Goal: Navigation & Orientation: Find specific page/section

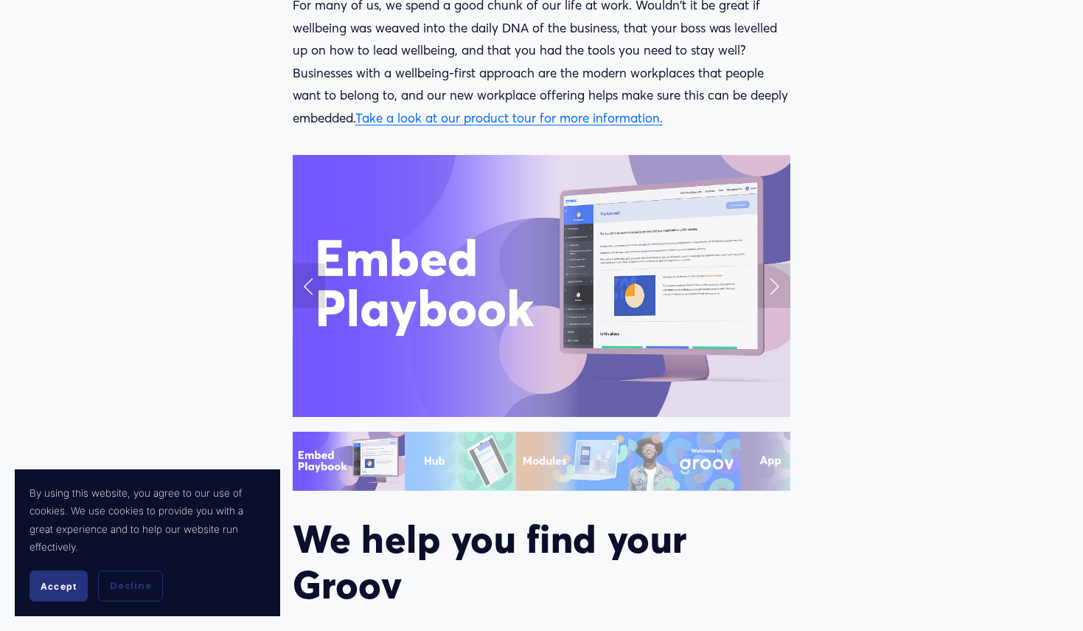
scroll to position [1785, 0]
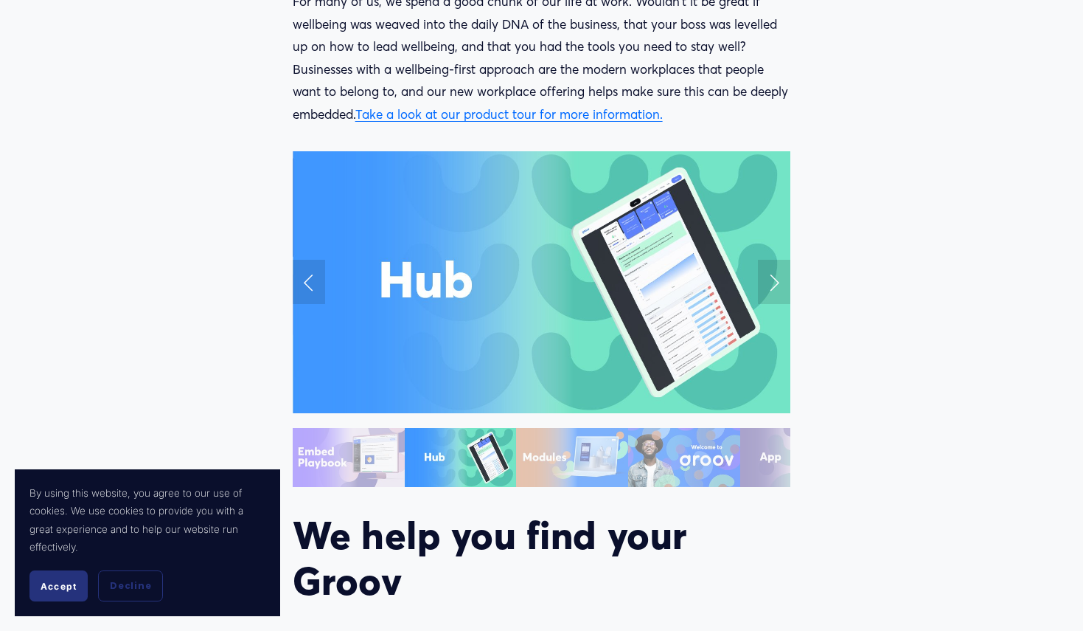
click at [774, 287] on link "Next Slide" at bounding box center [774, 282] width 32 height 44
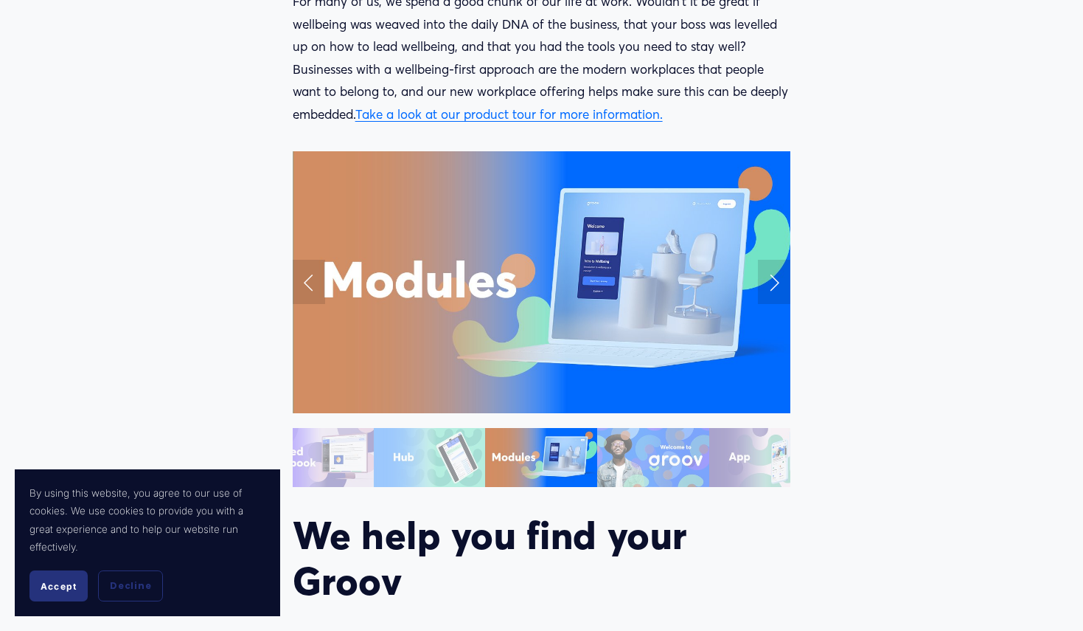
click at [774, 287] on link "Next Slide" at bounding box center [774, 282] width 32 height 44
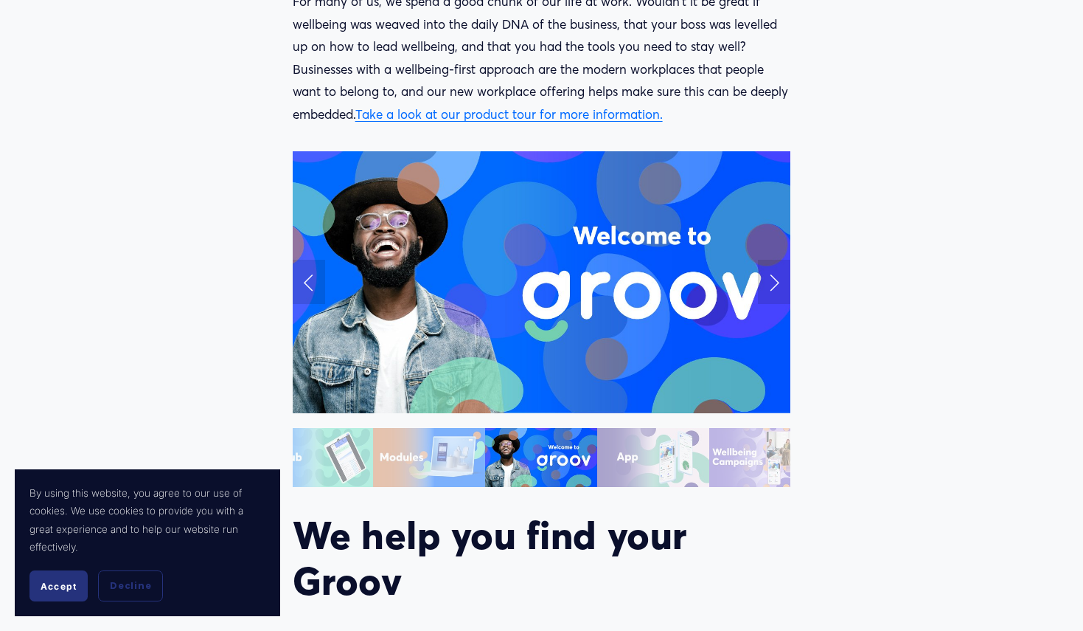
click at [774, 287] on link "Next Slide" at bounding box center [774, 282] width 32 height 44
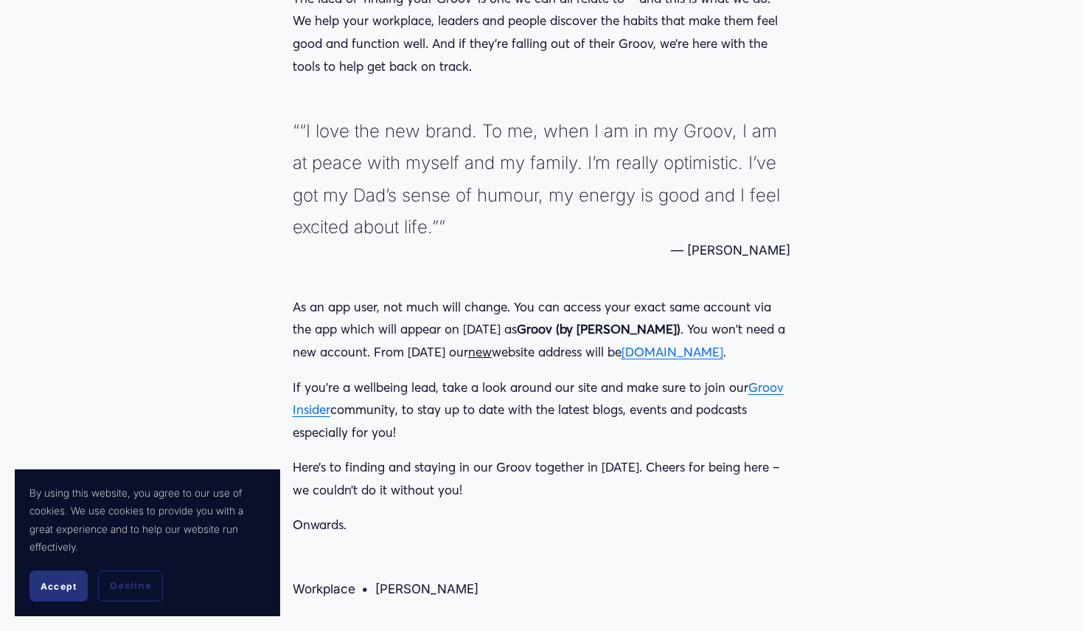
scroll to position [2431, 0]
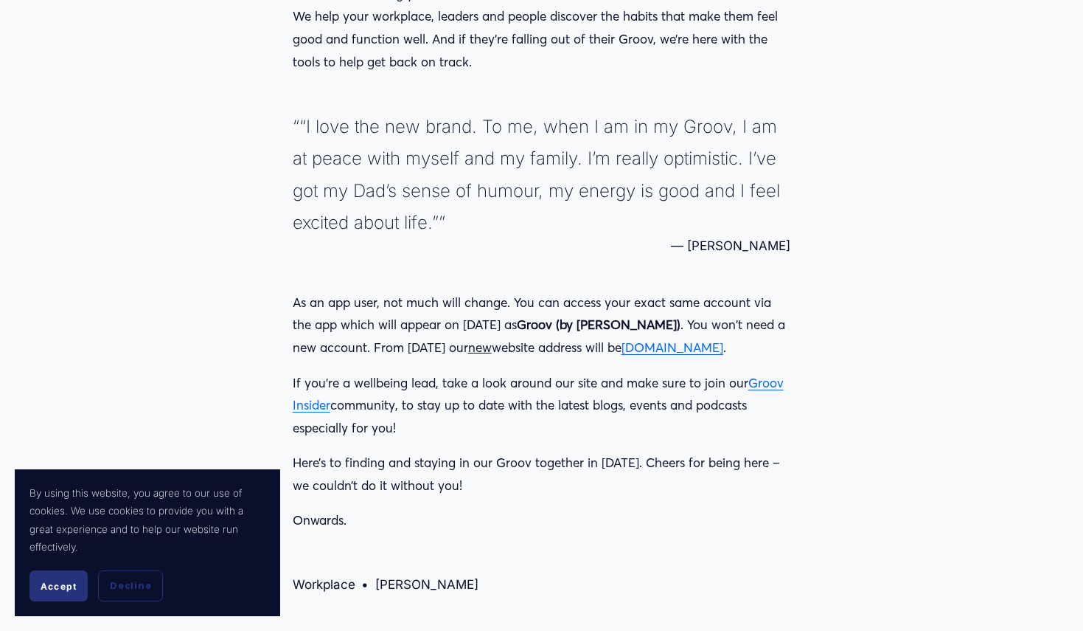
drag, startPoint x: 718, startPoint y: 247, endPoint x: 788, endPoint y: 246, distance: 70.8
click at [788, 246] on figcaption "— [PERSON_NAME]" at bounding box center [542, 245] width 499 height 15
copy figcaption "[PERSON_NAME]"
click at [785, 288] on div "As an app user, not much will change. You can access your exact same account vi…" at bounding box center [542, 412] width 524 height 266
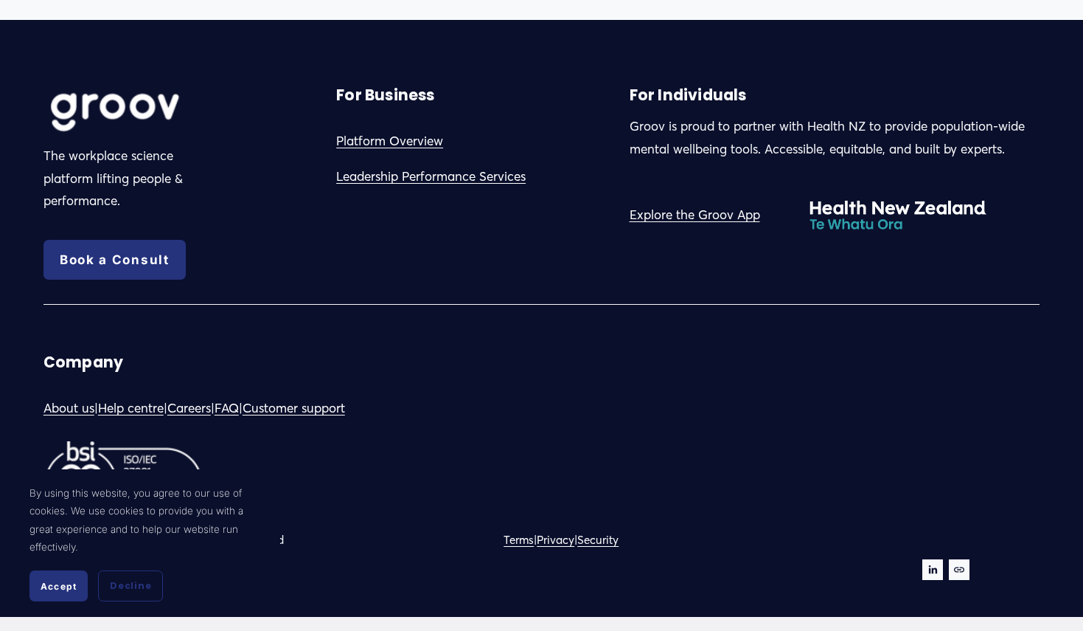
scroll to position [3168, 0]
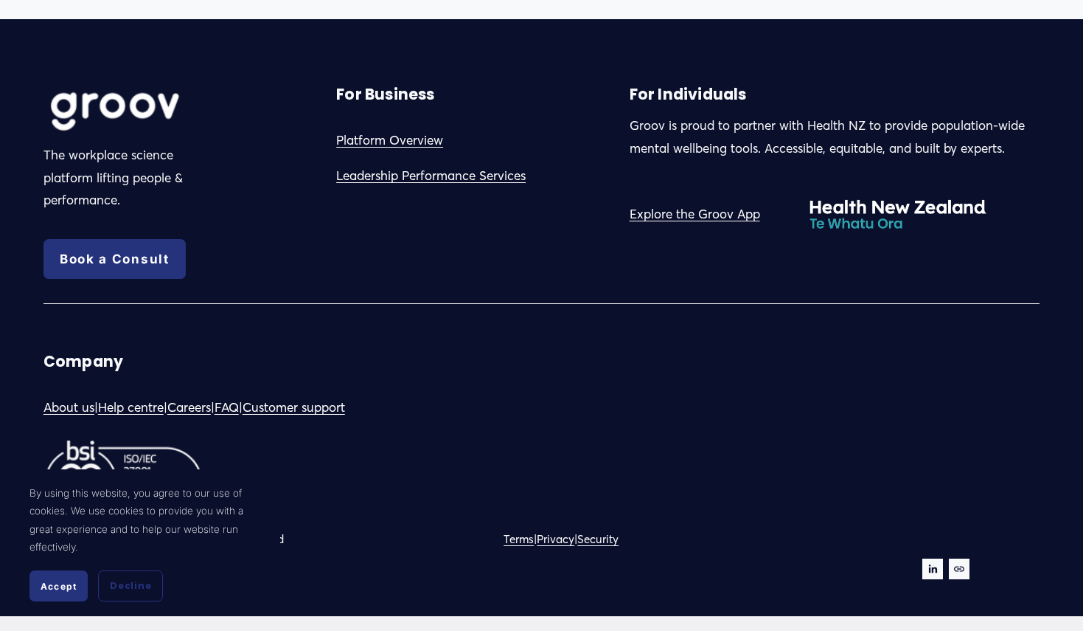
click at [83, 411] on link "About us" at bounding box center [69, 407] width 51 height 23
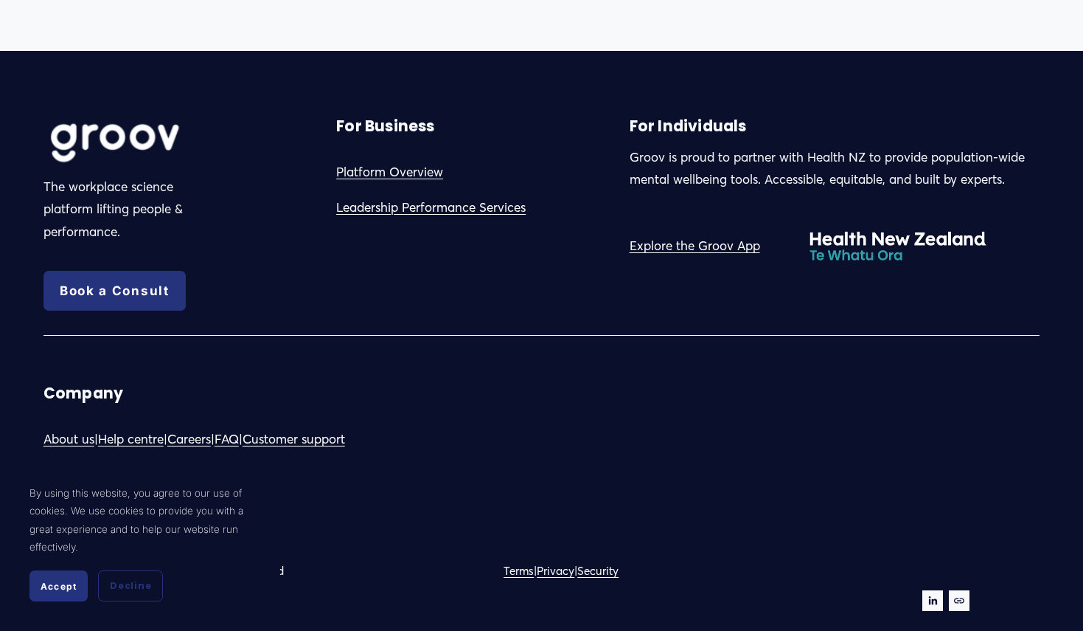
scroll to position [1527, 0]
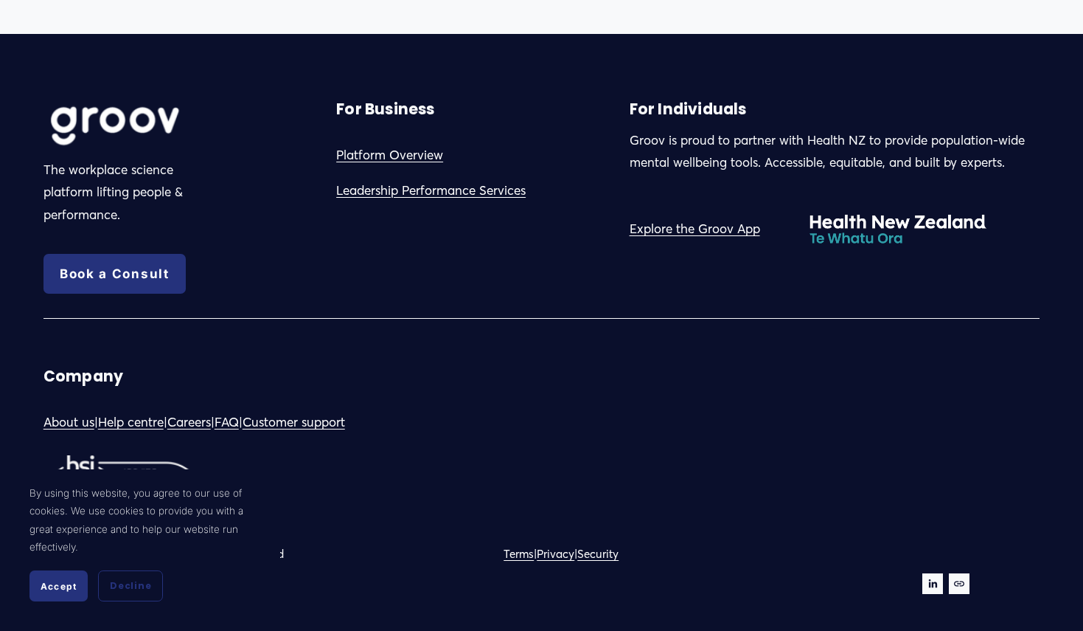
click at [211, 426] on link "Careers" at bounding box center [189, 422] width 44 height 23
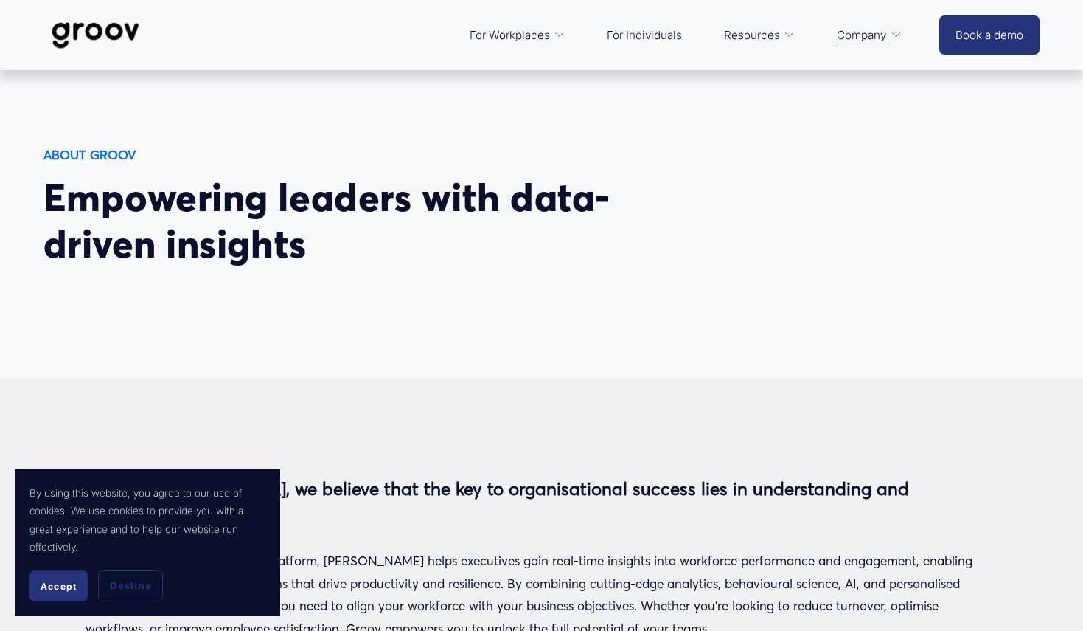
scroll to position [0, 0]
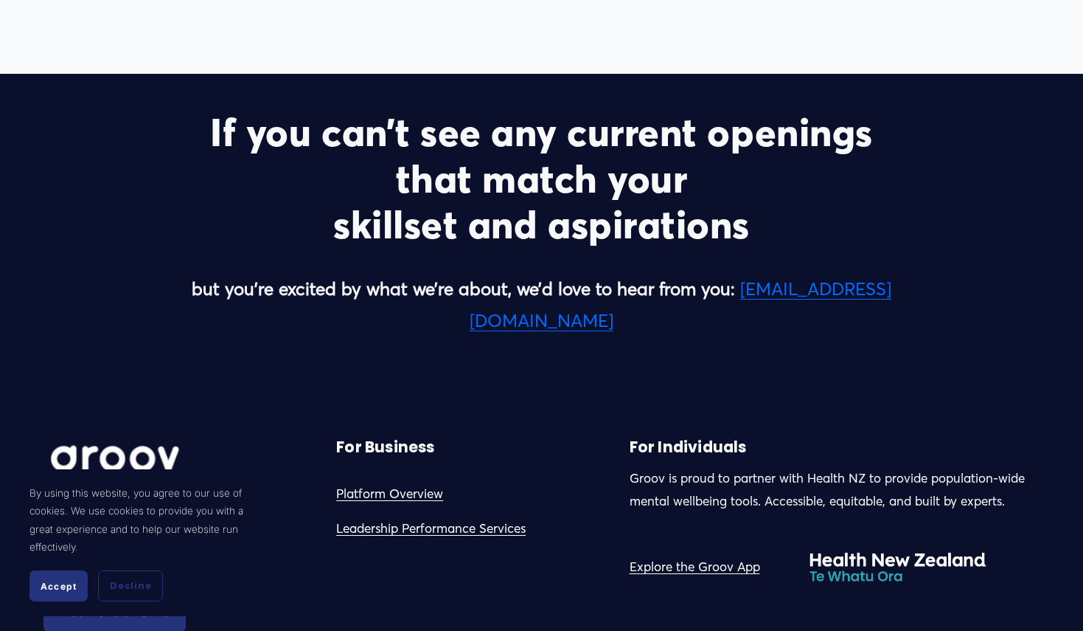
scroll to position [3370, 0]
